Goal: Transaction & Acquisition: Purchase product/service

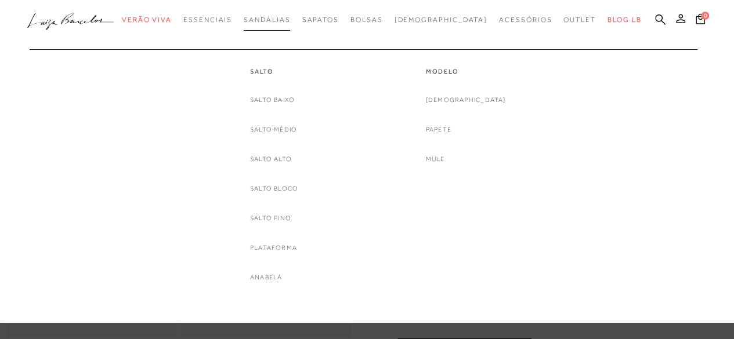
click at [290, 21] on span "Sandálias" at bounding box center [267, 20] width 46 height 8
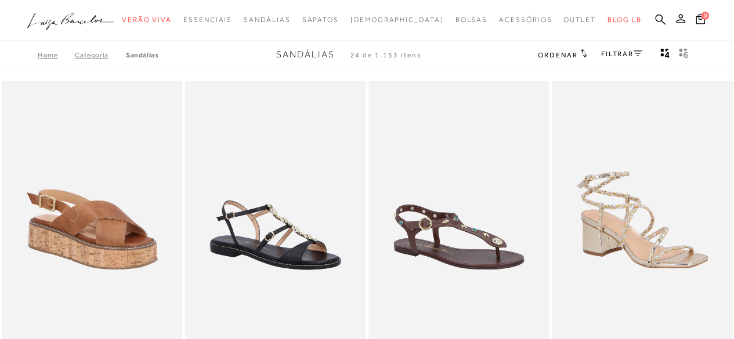
click at [676, 48] on button "gridText6Desc" at bounding box center [683, 55] width 16 height 15
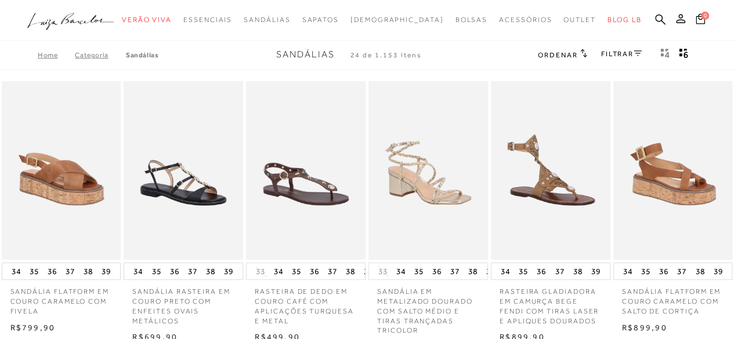
click at [682, 50] on icon "gridText6Desc" at bounding box center [683, 53] width 9 height 10
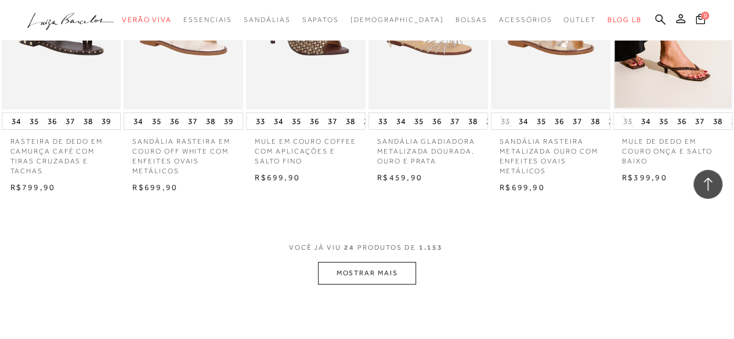
scroll to position [2146, 0]
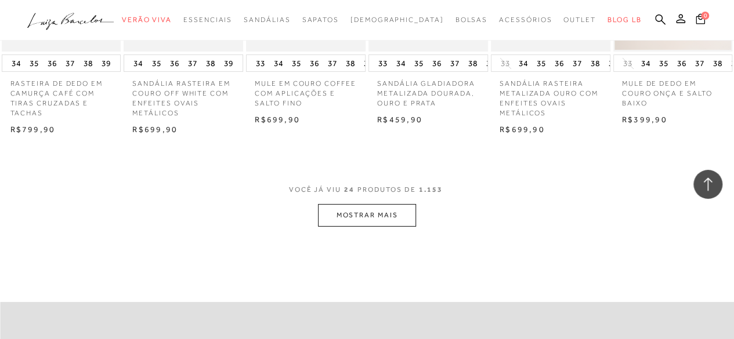
click at [359, 227] on button "MOSTRAR MAIS" at bounding box center [366, 215] width 97 height 23
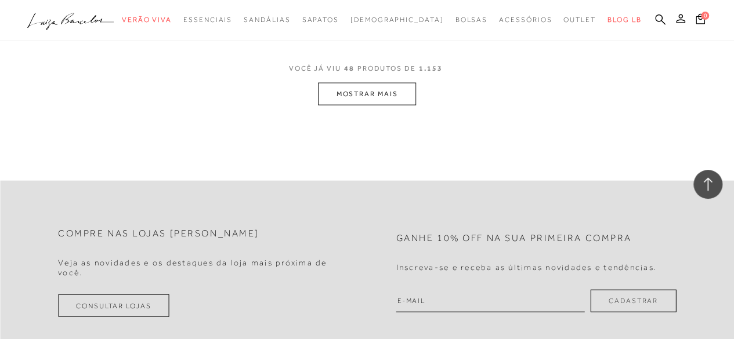
scroll to position [3364, 0]
click at [404, 105] on button "MOSTRAR MAIS" at bounding box center [366, 93] width 97 height 23
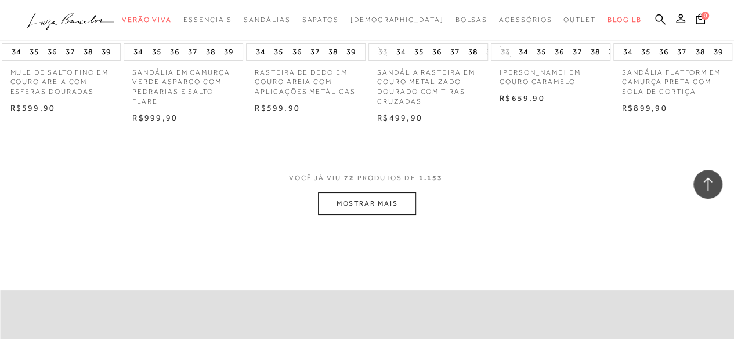
scroll to position [4408, 0]
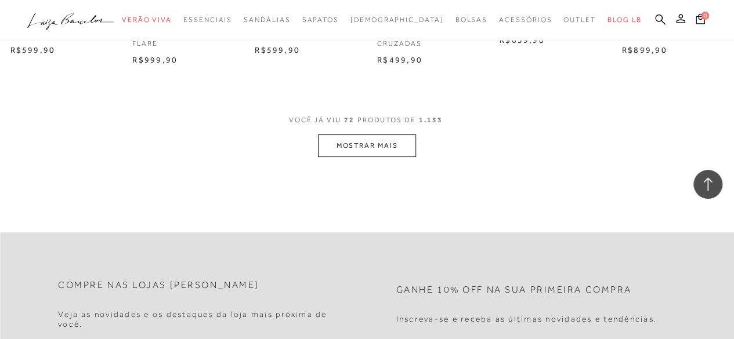
click at [372, 157] on button "MOSTRAR MAIS" at bounding box center [366, 146] width 97 height 23
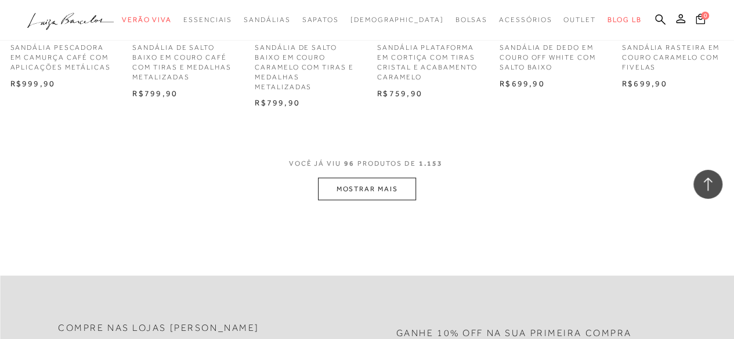
scroll to position [5510, 0]
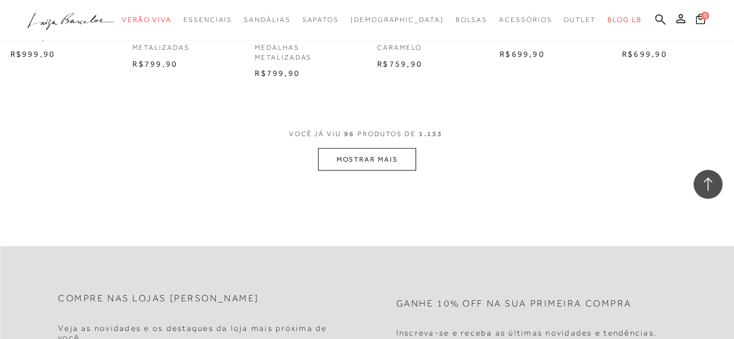
click at [381, 171] on button "MOSTRAR MAIS" at bounding box center [366, 159] width 97 height 23
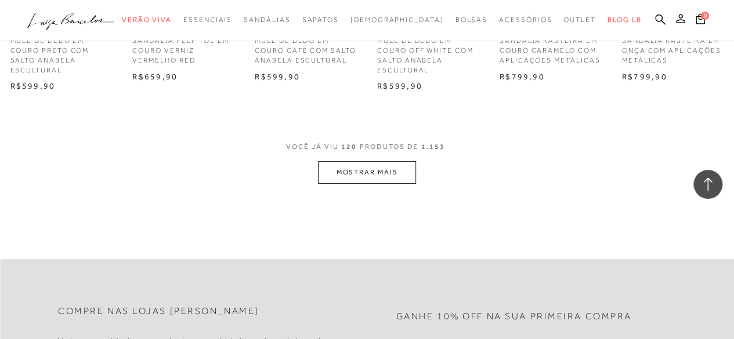
scroll to position [6612, 0]
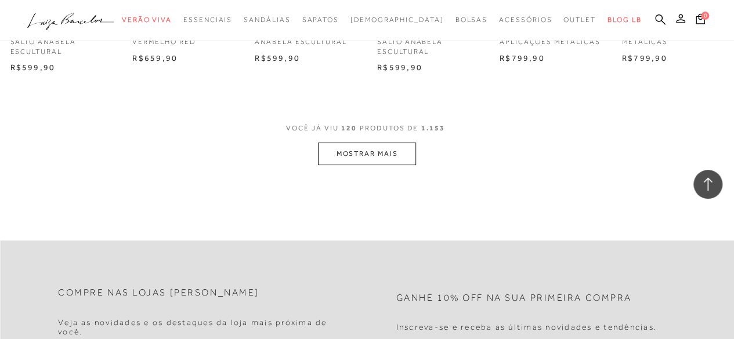
click at [396, 165] on button "MOSTRAR MAIS" at bounding box center [366, 154] width 97 height 23
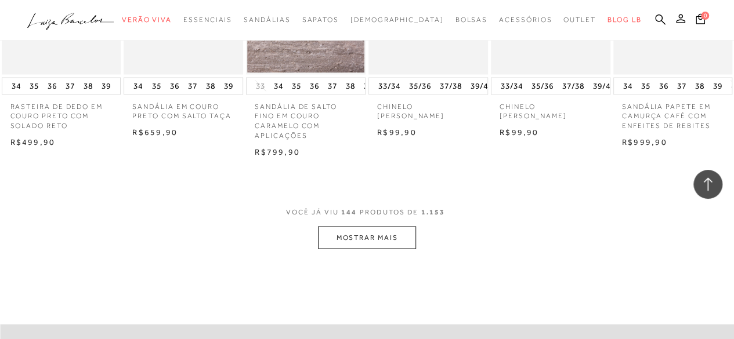
scroll to position [7656, 0]
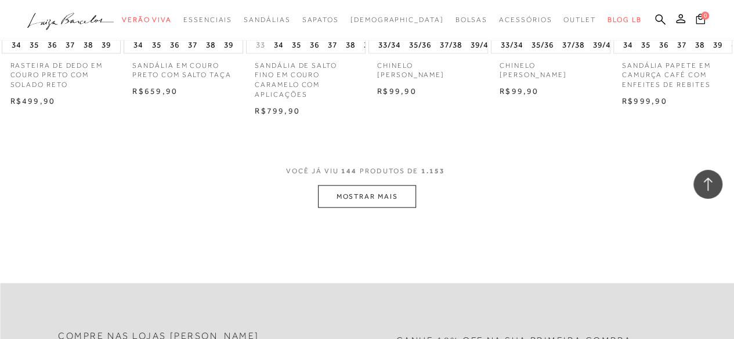
click at [358, 208] on button "MOSTRAR MAIS" at bounding box center [366, 196] width 97 height 23
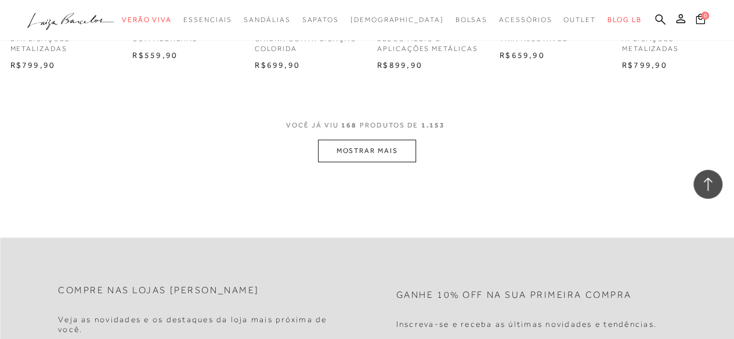
scroll to position [8816, 0]
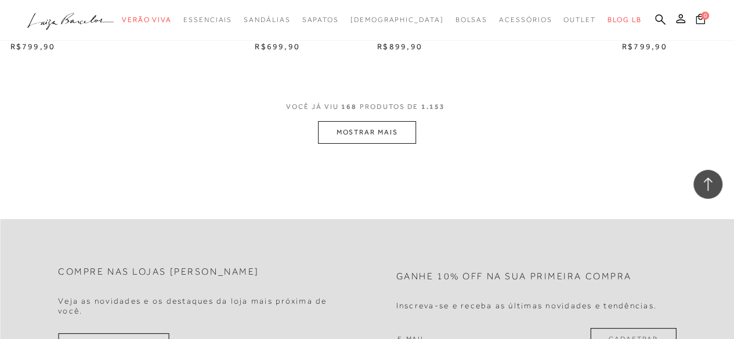
click at [372, 144] on button "MOSTRAR MAIS" at bounding box center [366, 132] width 97 height 23
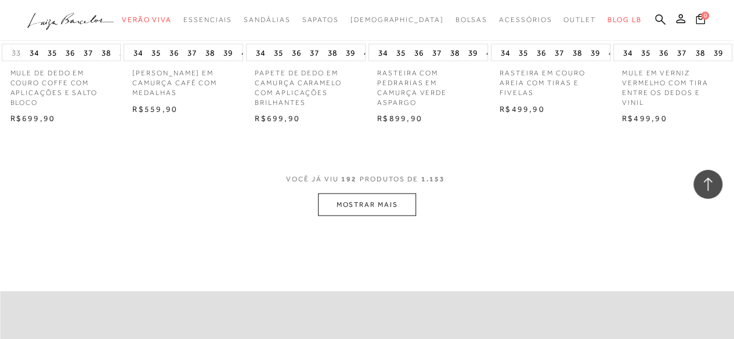
scroll to position [9918, 0]
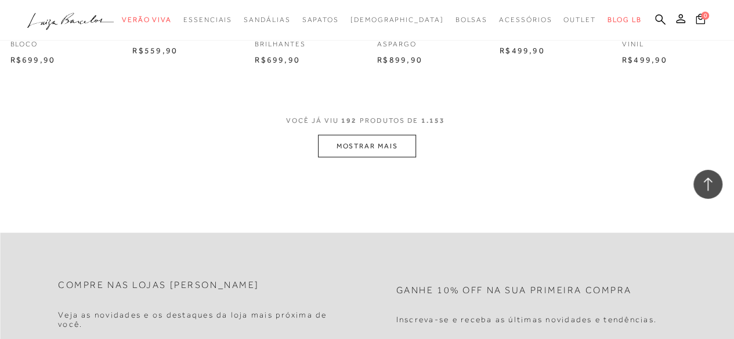
click at [396, 158] on button "MOSTRAR MAIS" at bounding box center [366, 146] width 97 height 23
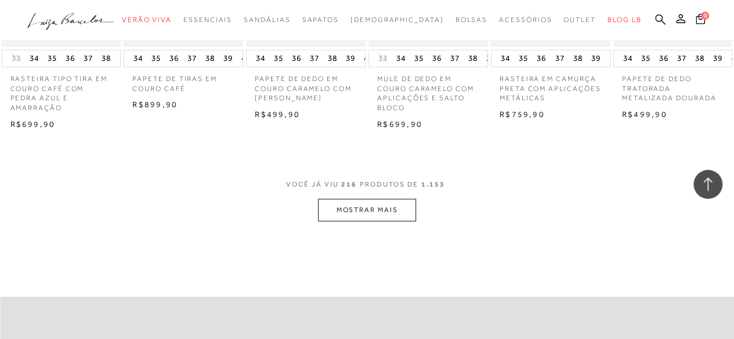
scroll to position [11020, 0]
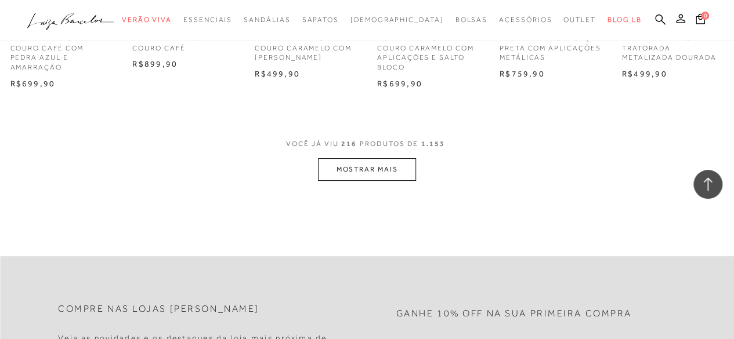
click at [356, 181] on button "MOSTRAR MAIS" at bounding box center [366, 169] width 97 height 23
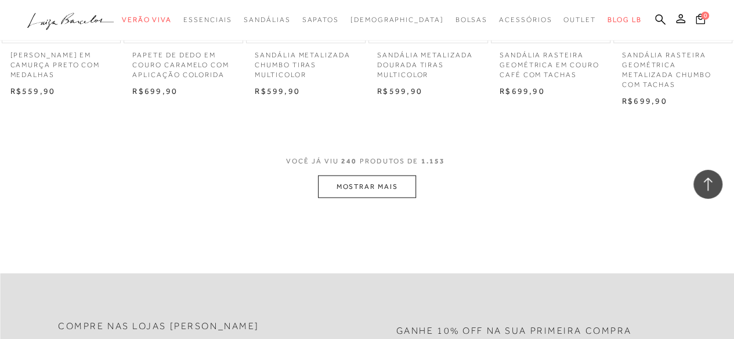
scroll to position [12122, 0]
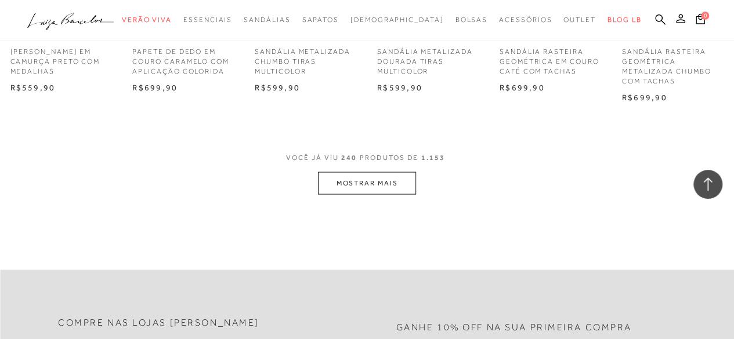
click at [387, 195] on button "MOSTRAR MAIS" at bounding box center [366, 183] width 97 height 23
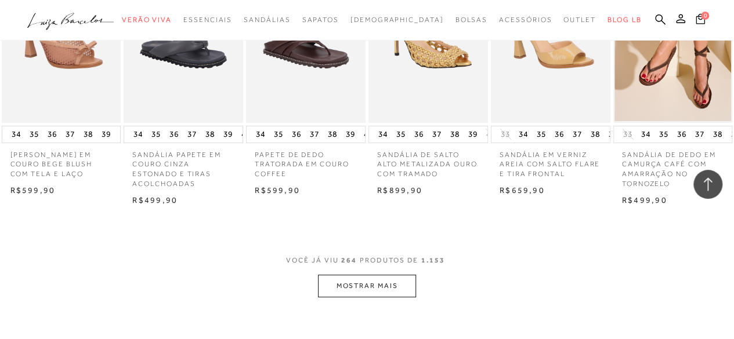
scroll to position [13224, 0]
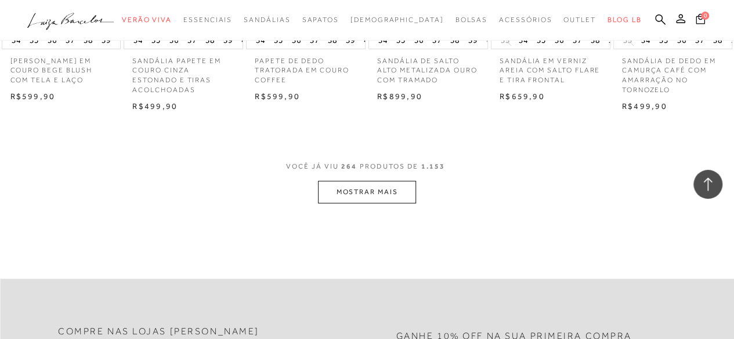
click at [369, 204] on button "MOSTRAR MAIS" at bounding box center [366, 192] width 97 height 23
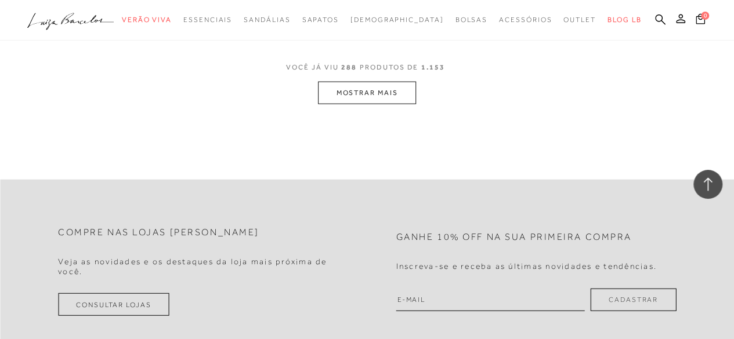
scroll to position [14442, 0]
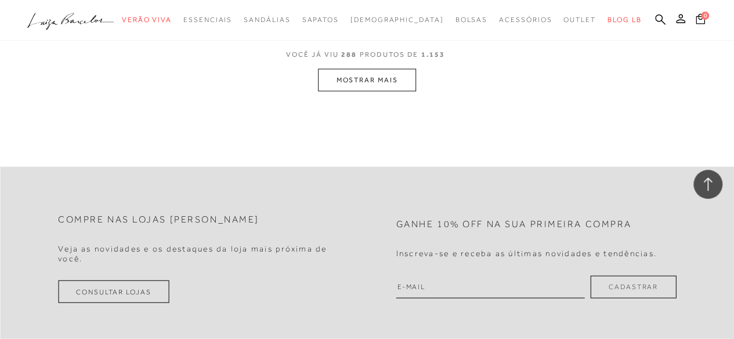
click at [396, 92] on button "MOSTRAR MAIS" at bounding box center [366, 80] width 97 height 23
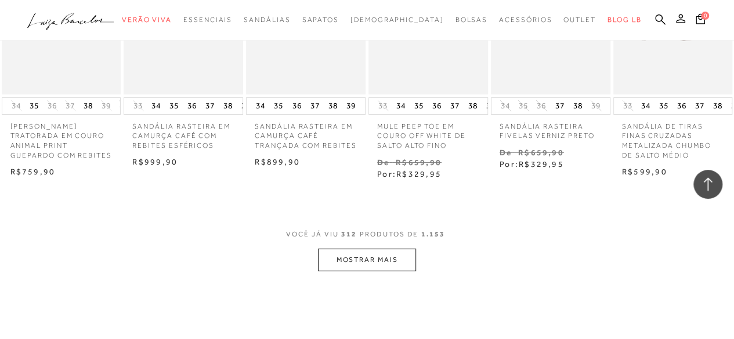
scroll to position [15428, 0]
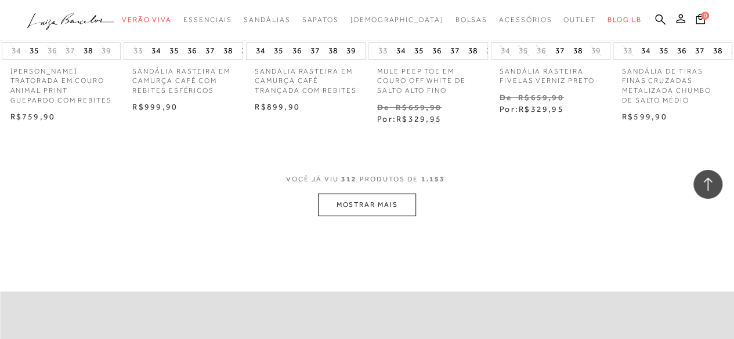
click at [389, 216] on button "MOSTRAR MAIS" at bounding box center [366, 205] width 97 height 23
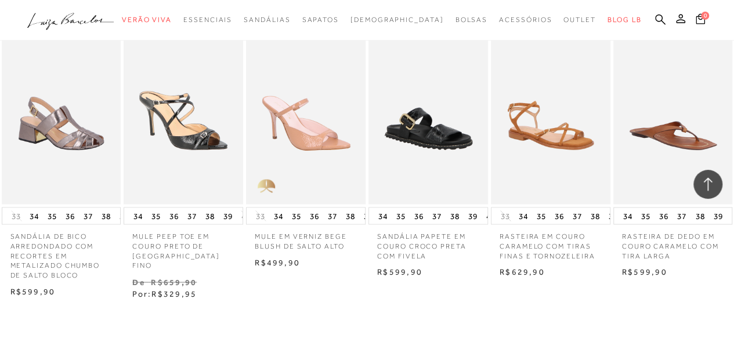
scroll to position [16551, 0]
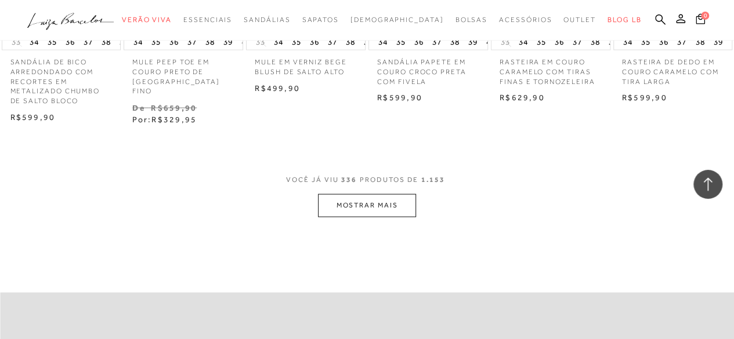
click at [357, 217] on button "MOSTRAR MAIS" at bounding box center [366, 205] width 97 height 23
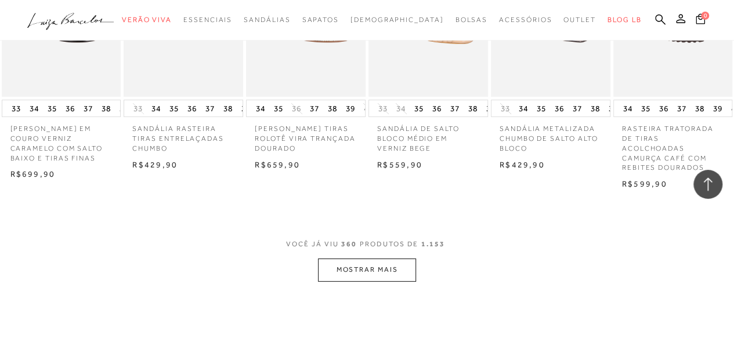
scroll to position [17711, 0]
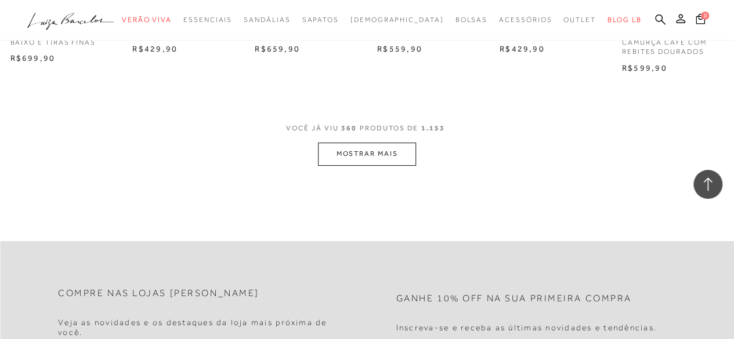
click at [371, 165] on button "MOSTRAR MAIS" at bounding box center [366, 154] width 97 height 23
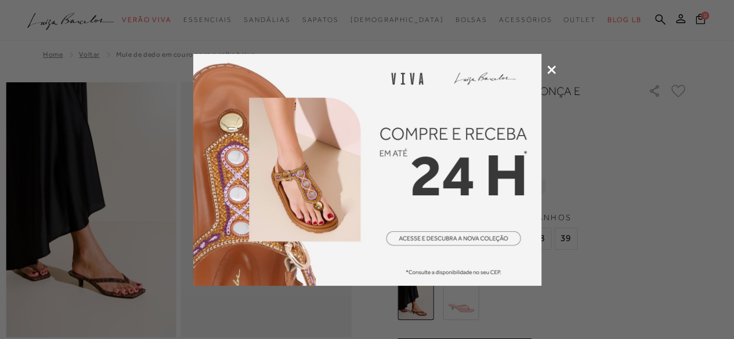
drag, startPoint x: 552, startPoint y: 66, endPoint x: 633, endPoint y: 55, distance: 82.0
click at [553, 66] on icon at bounding box center [551, 70] width 9 height 9
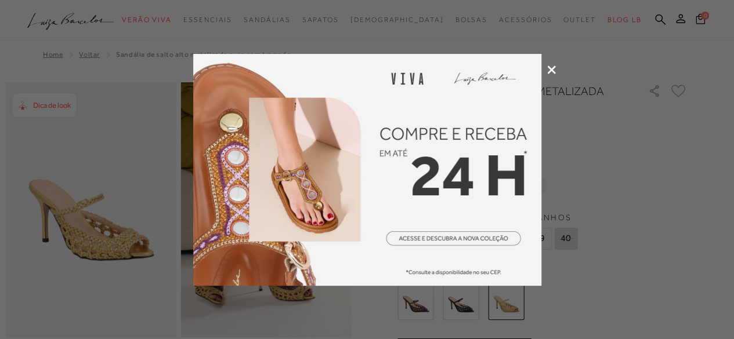
click at [554, 68] on icon at bounding box center [551, 70] width 9 height 9
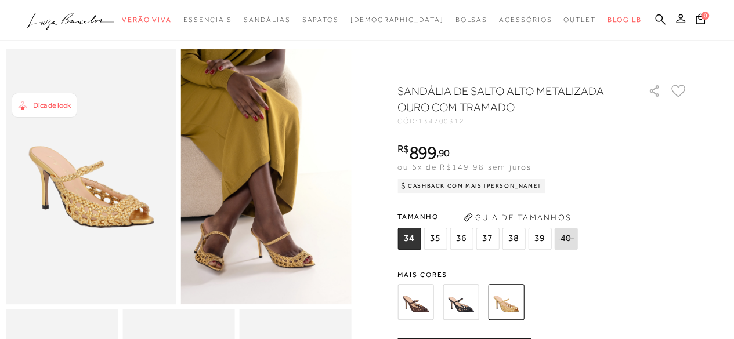
scroll to position [58, 0]
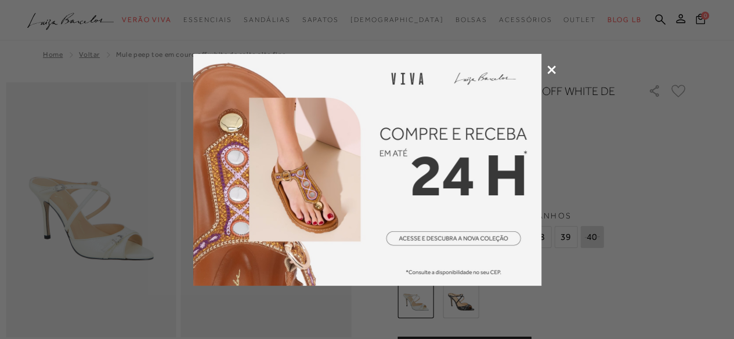
click at [552, 68] on icon at bounding box center [551, 70] width 9 height 9
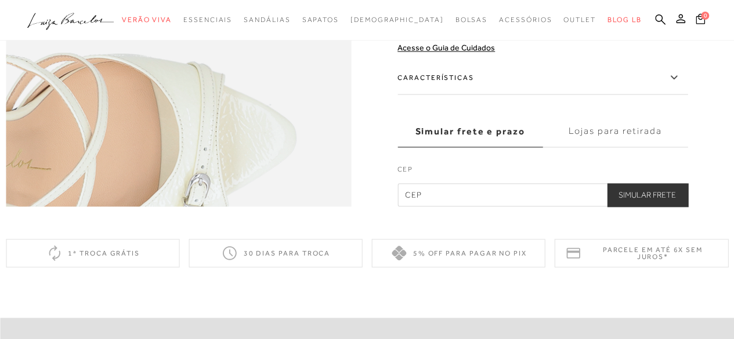
scroll to position [870, 0]
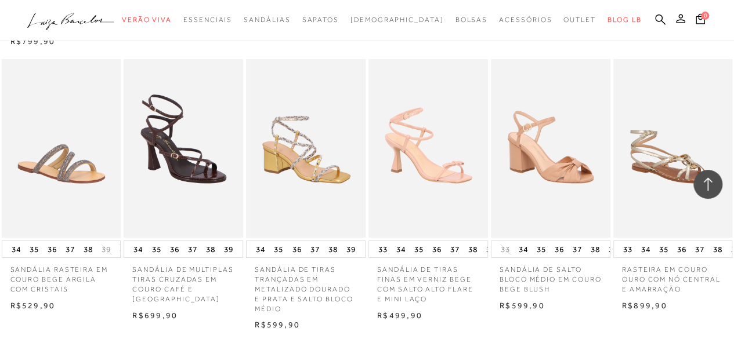
scroll to position [19915, 0]
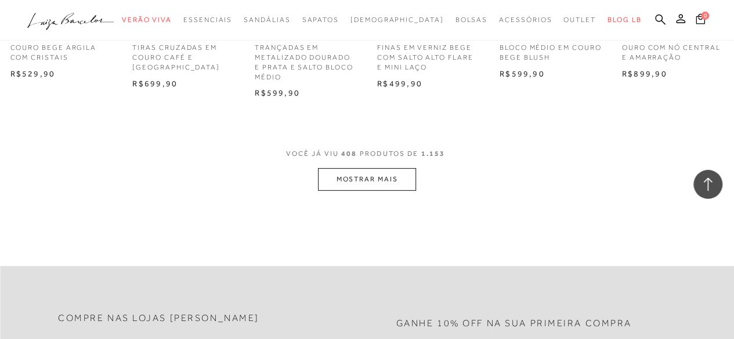
click at [399, 188] on button "MOSTRAR MAIS" at bounding box center [366, 179] width 97 height 23
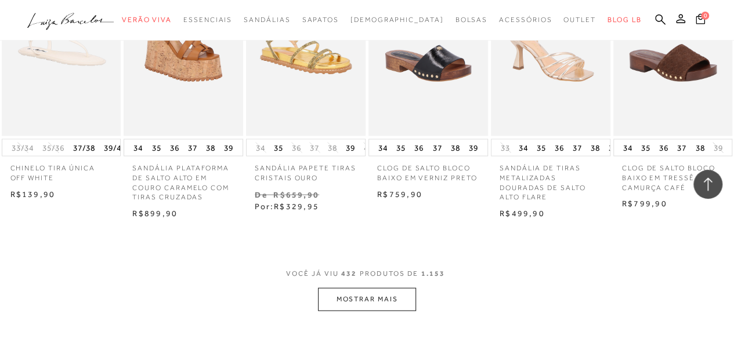
scroll to position [21017, 0]
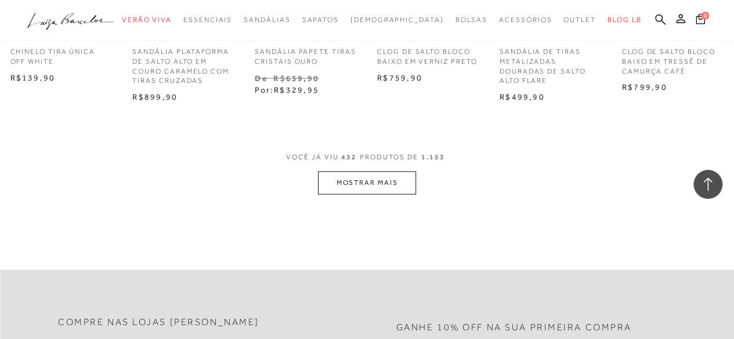
click at [363, 187] on button "MOSTRAR MAIS" at bounding box center [366, 183] width 97 height 23
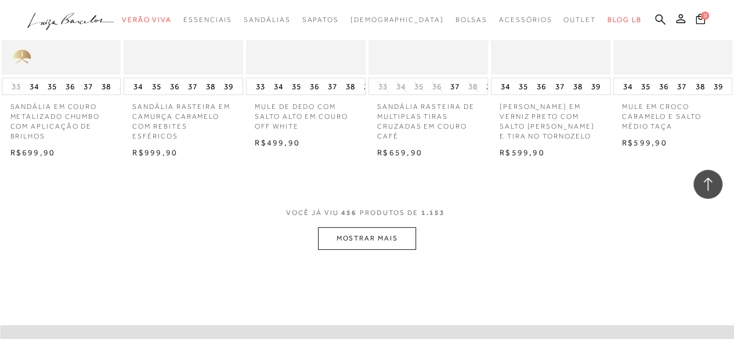
scroll to position [22061, 0]
click at [387, 249] on button "MOSTRAR MAIS" at bounding box center [366, 238] width 97 height 23
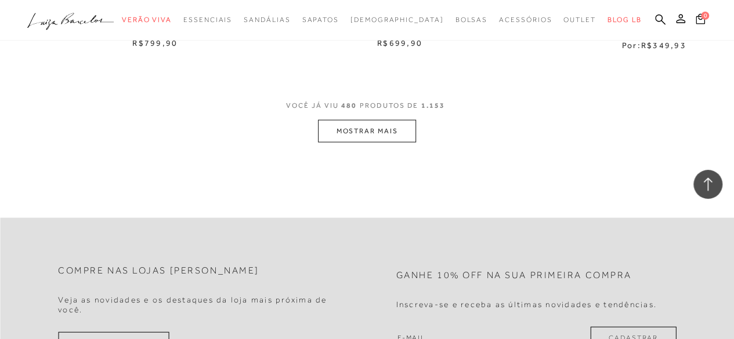
scroll to position [23279, 0]
click at [383, 142] on button "MOSTRAR MAIS" at bounding box center [366, 130] width 97 height 23
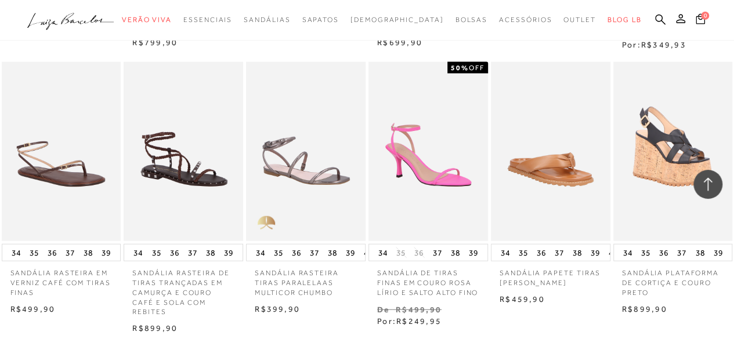
scroll to position [24439, 0]
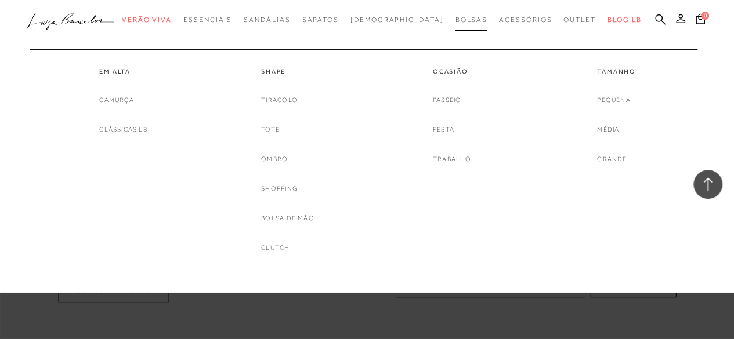
click at [455, 21] on span "Bolsas" at bounding box center [471, 20] width 32 height 8
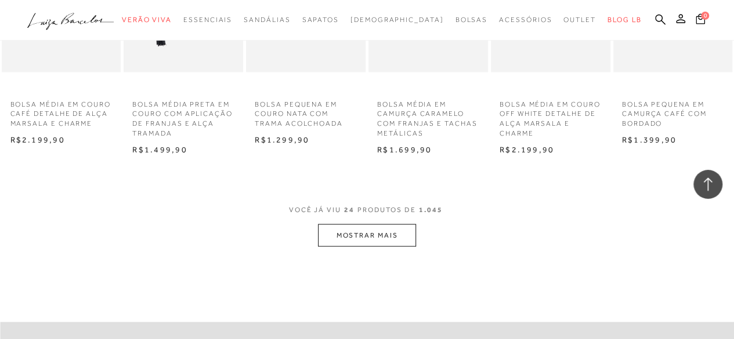
scroll to position [1044, 0]
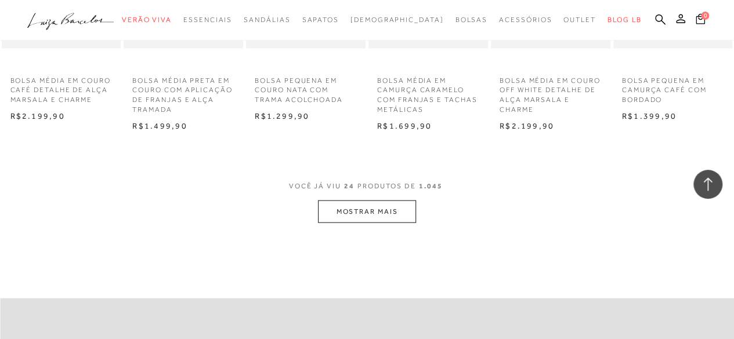
click at [355, 211] on button "MOSTRAR MAIS" at bounding box center [366, 211] width 97 height 23
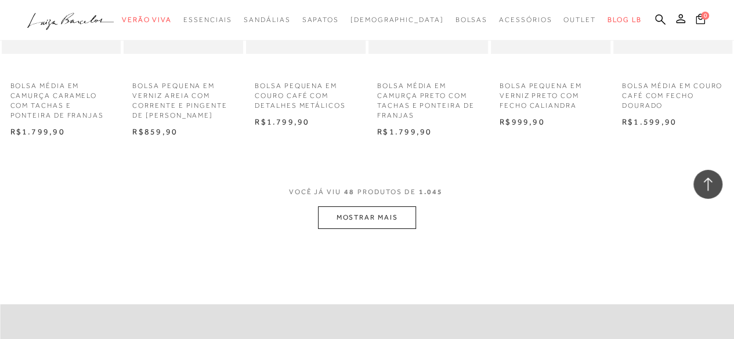
scroll to position [2146, 0]
click at [396, 212] on button "MOSTRAR MAIS" at bounding box center [366, 215] width 97 height 23
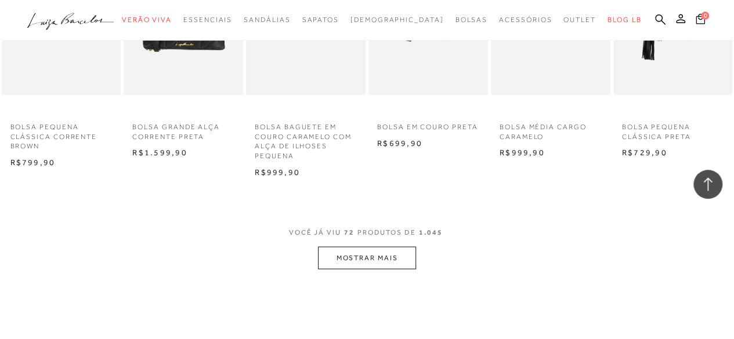
scroll to position [3248, 0]
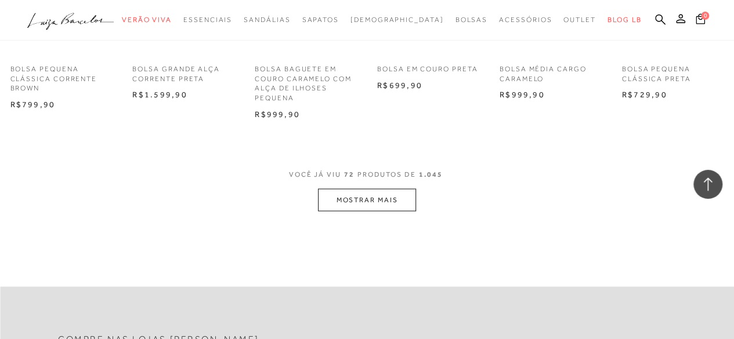
click at [365, 197] on button "MOSTRAR MAIS" at bounding box center [366, 200] width 97 height 23
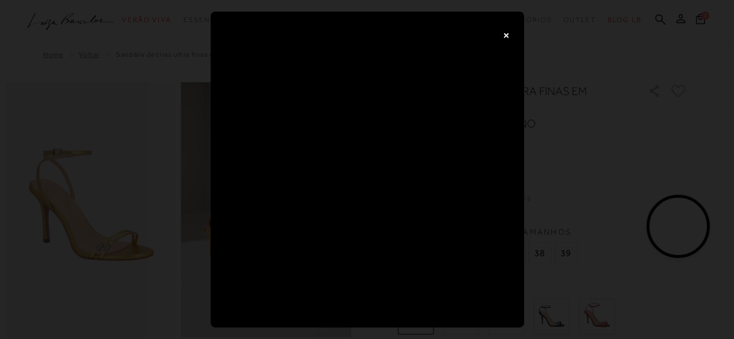
click at [506, 38] on button "×" at bounding box center [506, 34] width 23 height 23
